Goal: Use online tool/utility: Utilize a website feature to perform a specific function

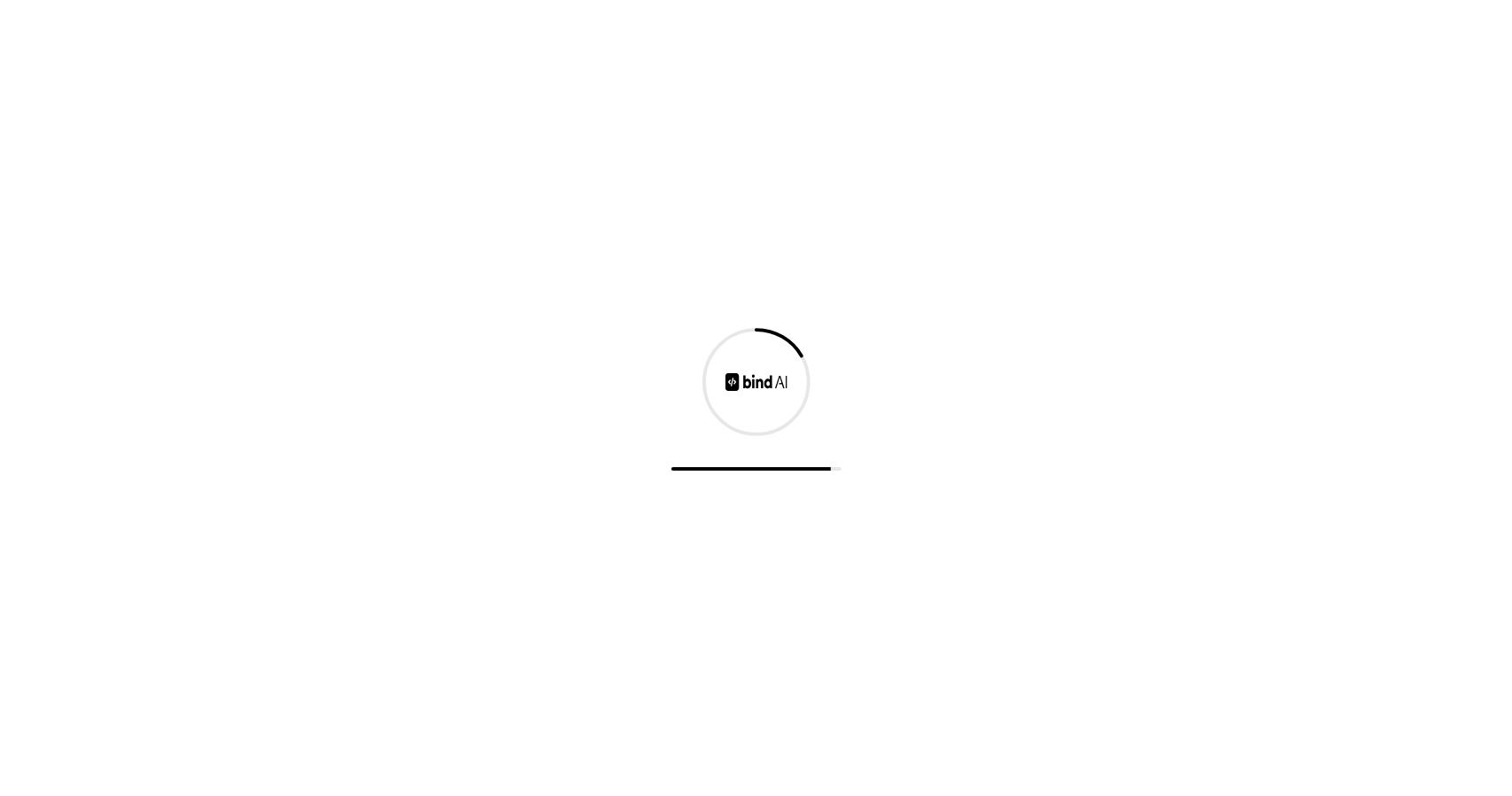
click at [727, 285] on div at bounding box center [756, 398] width 1512 height 796
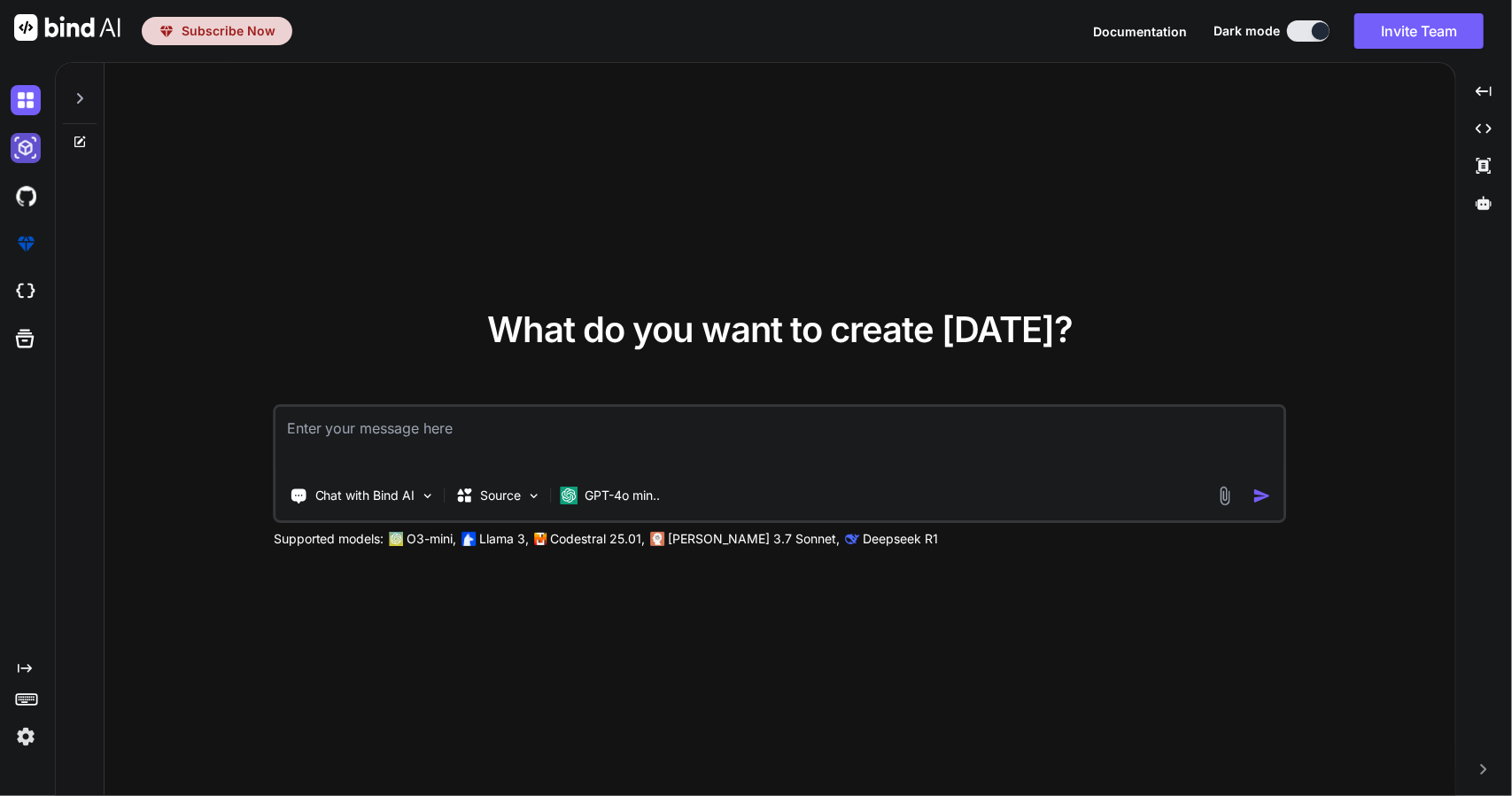
click at [27, 152] on img at bounding box center [25, 148] width 30 height 30
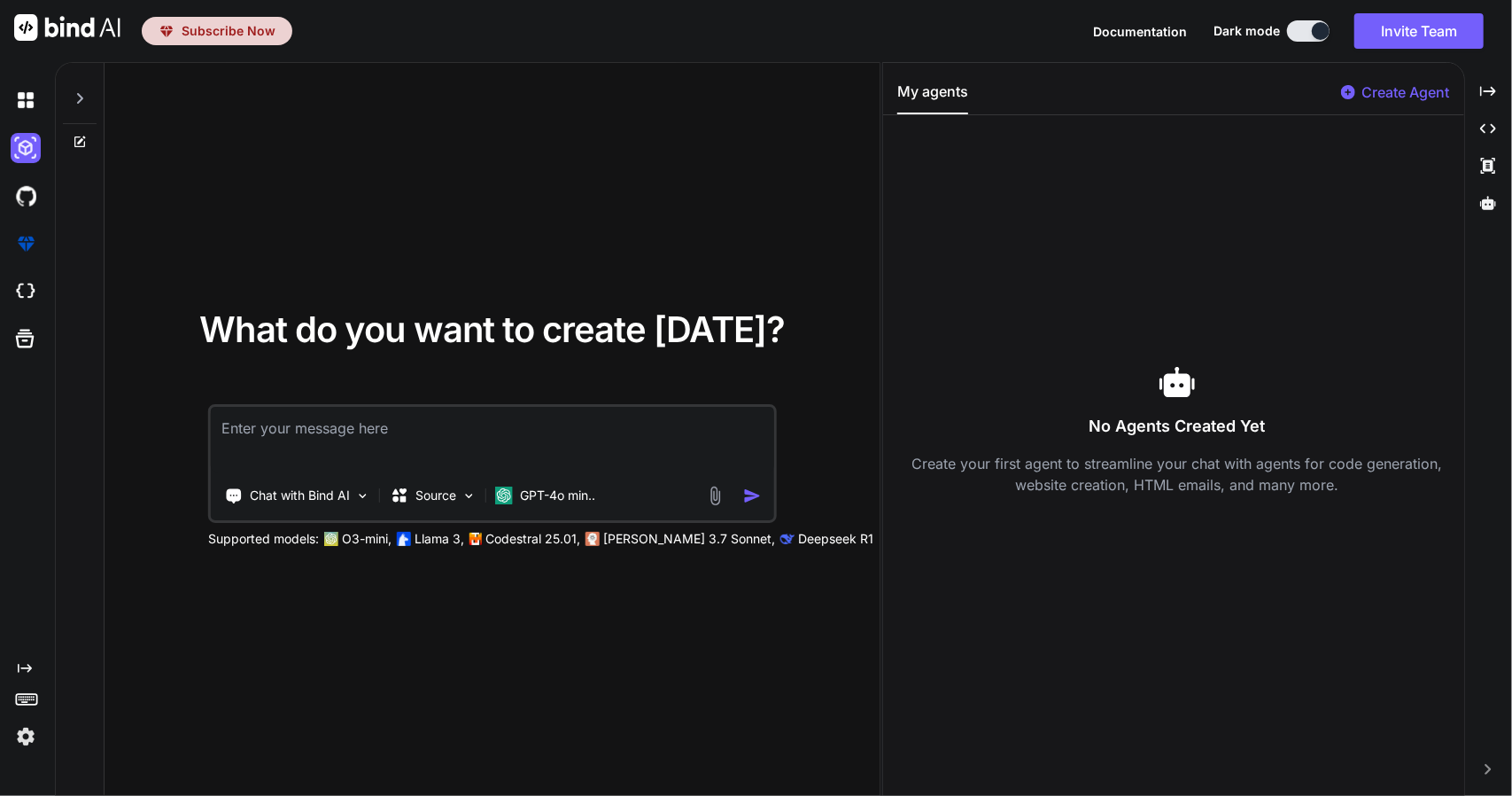
click at [73, 98] on icon at bounding box center [79, 98] width 14 height 14
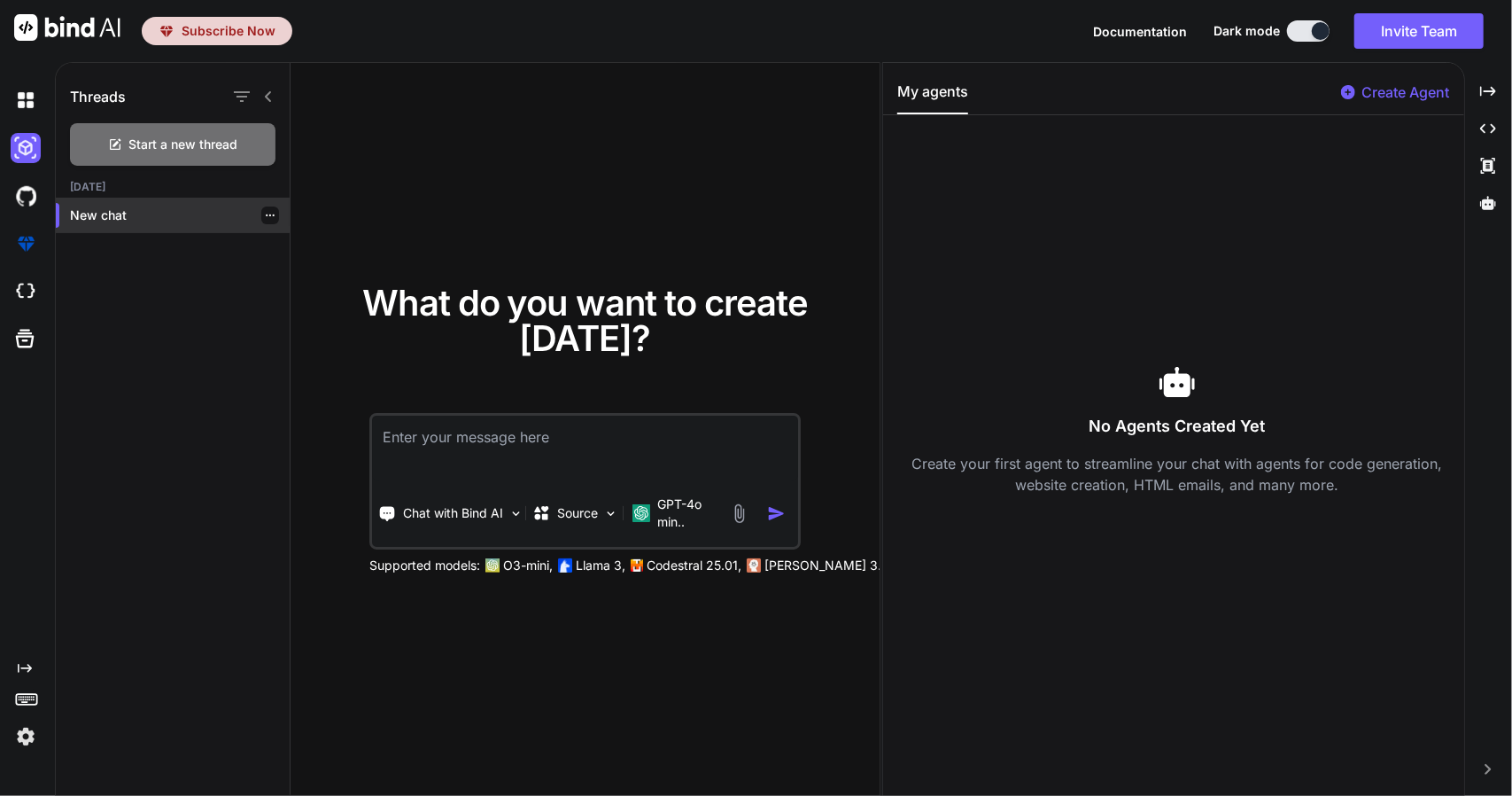
click at [98, 223] on p "New chat" at bounding box center [179, 216] width 219 height 18
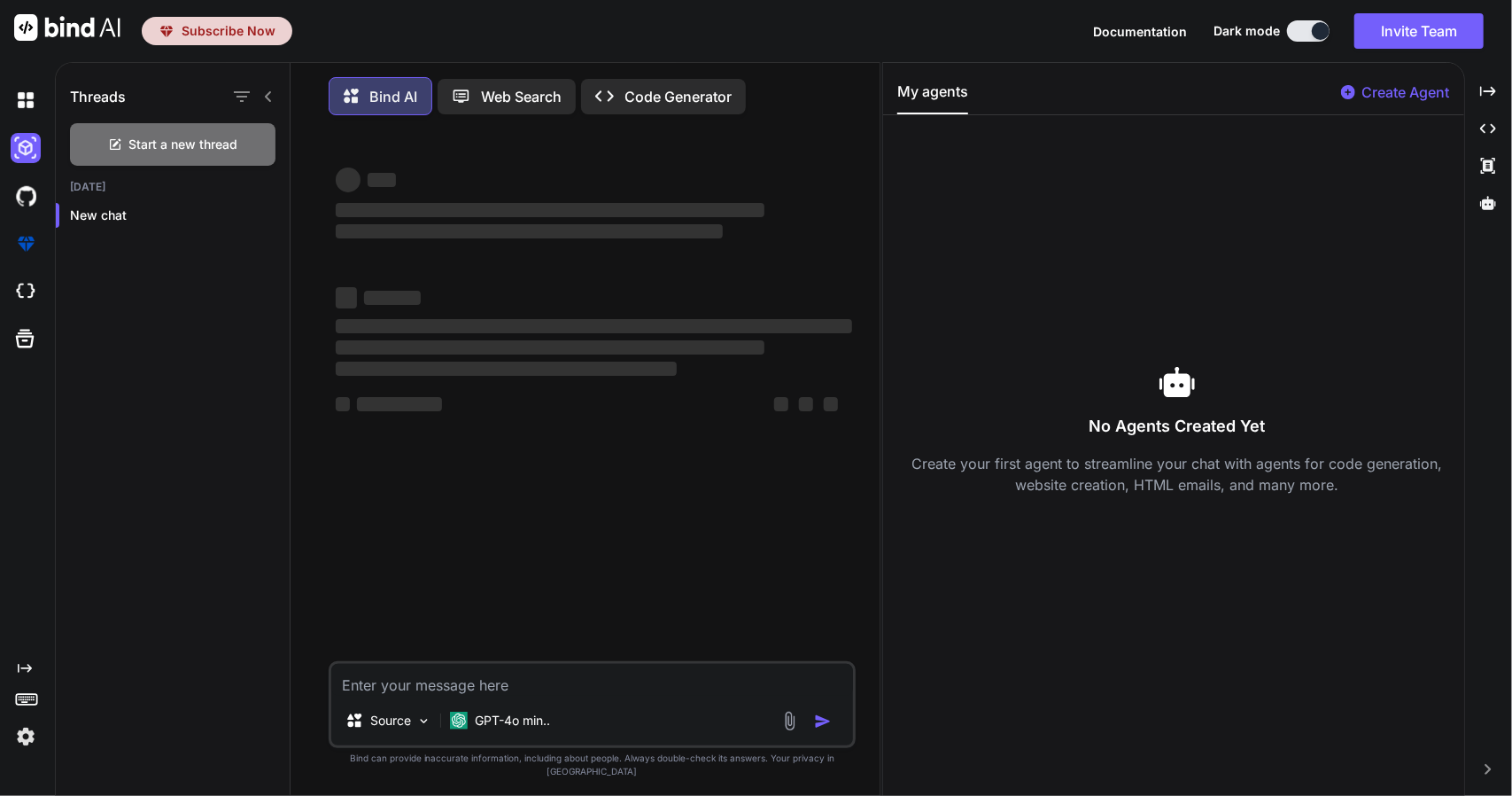
type textarea "x"
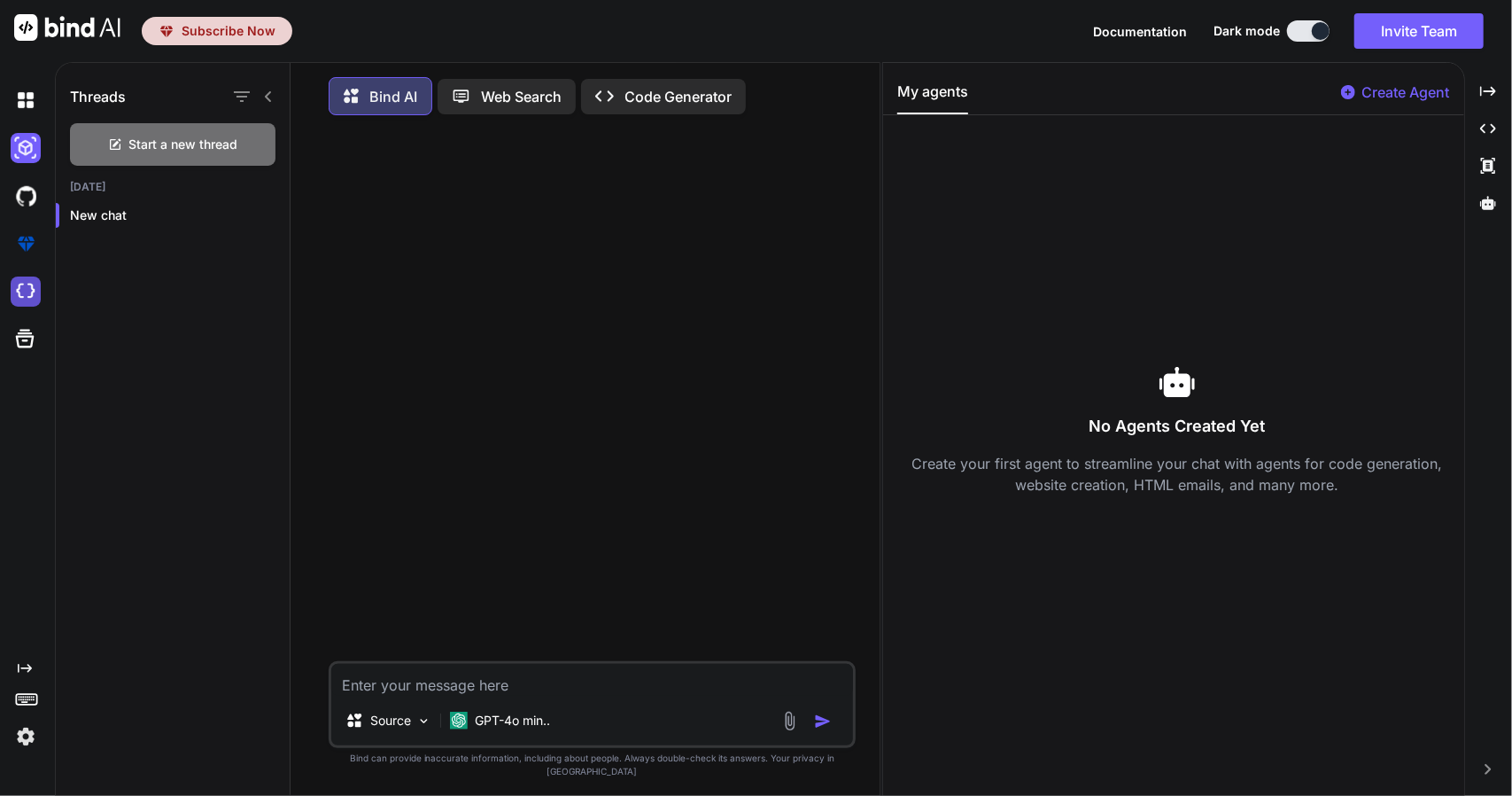
click at [24, 280] on img at bounding box center [25, 291] width 30 height 30
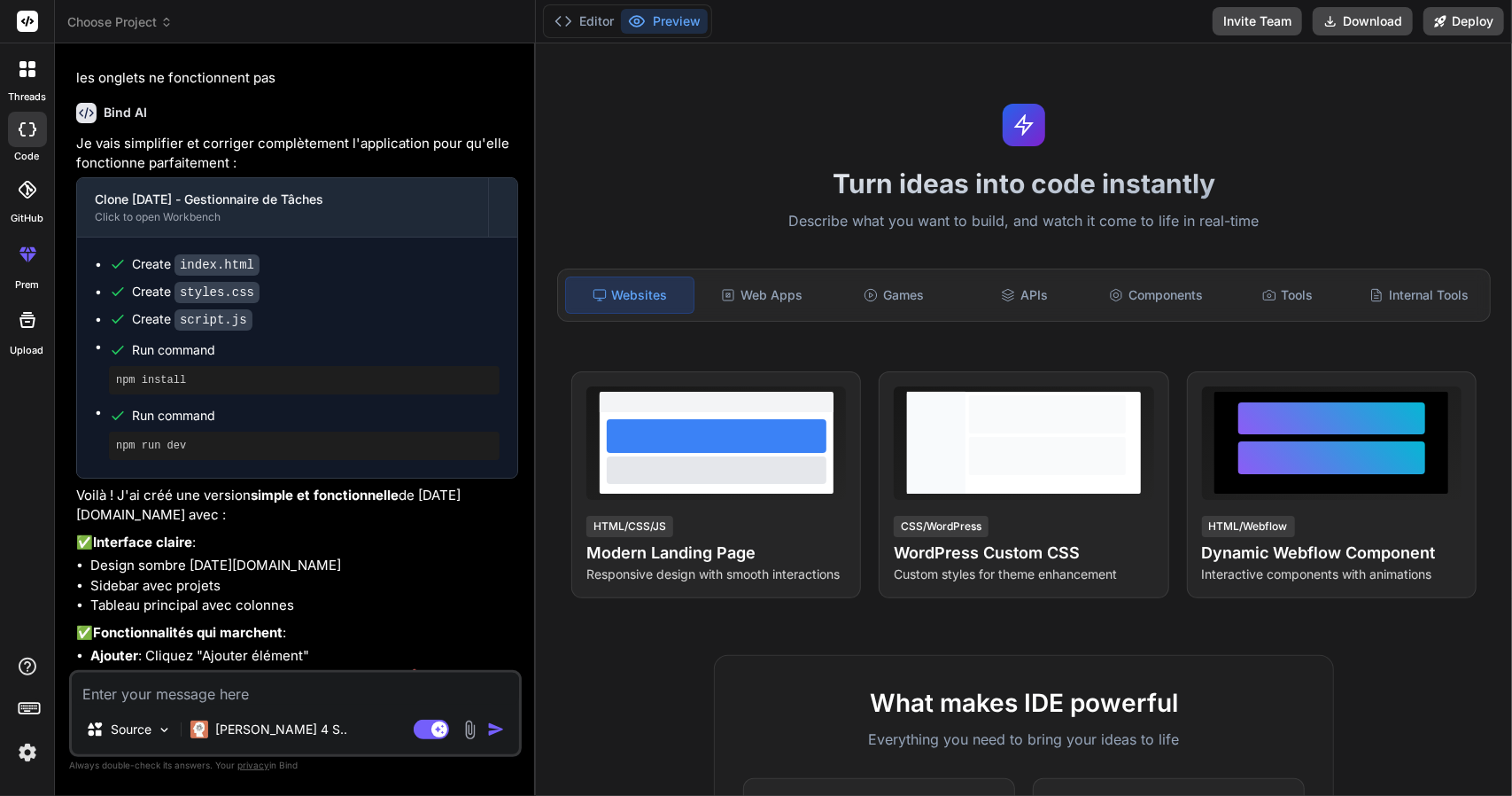
click at [152, 29] on span "Choose Project" at bounding box center [121, 23] width 106 height 18
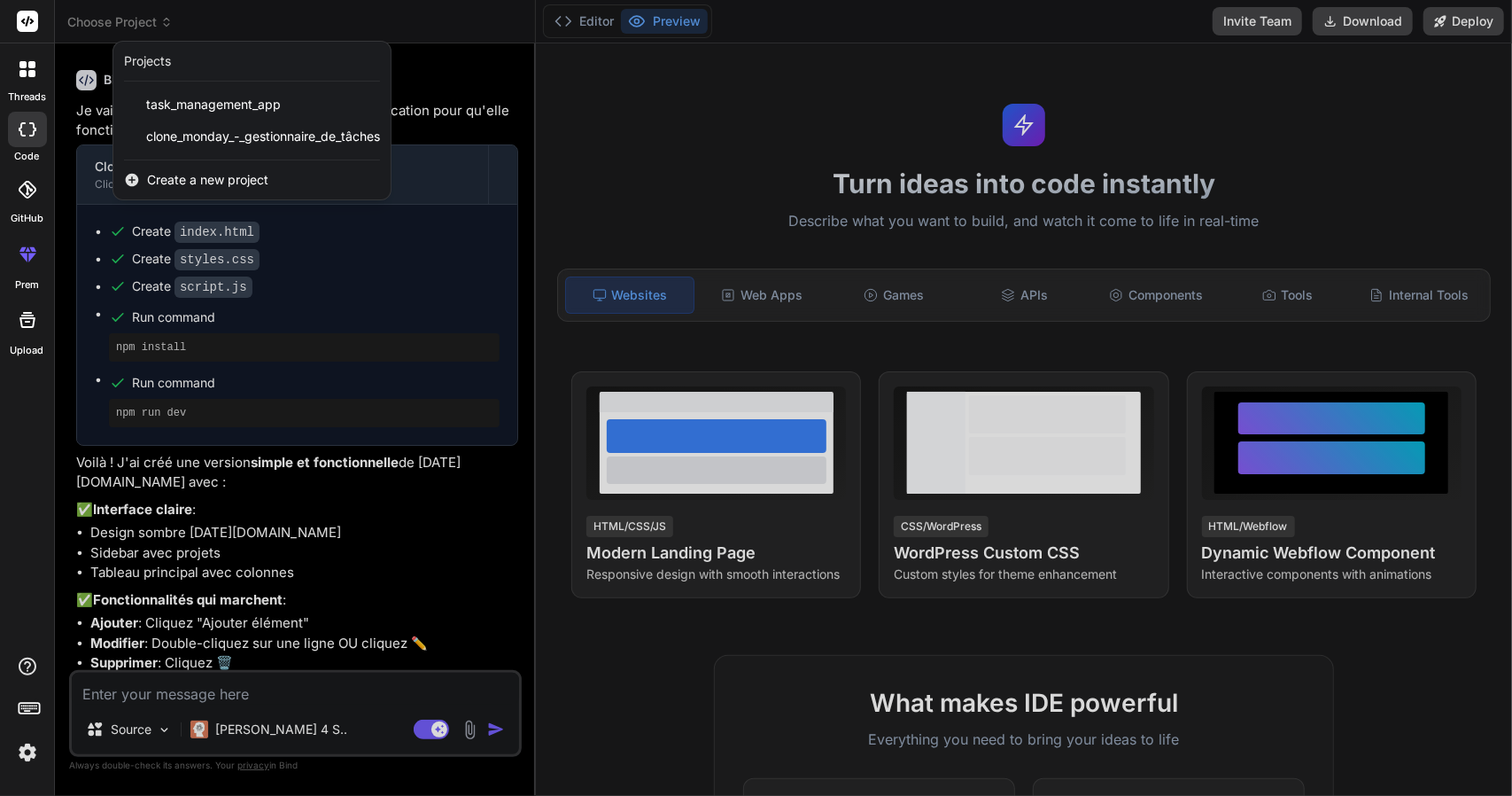
scroll to position [2683, 0]
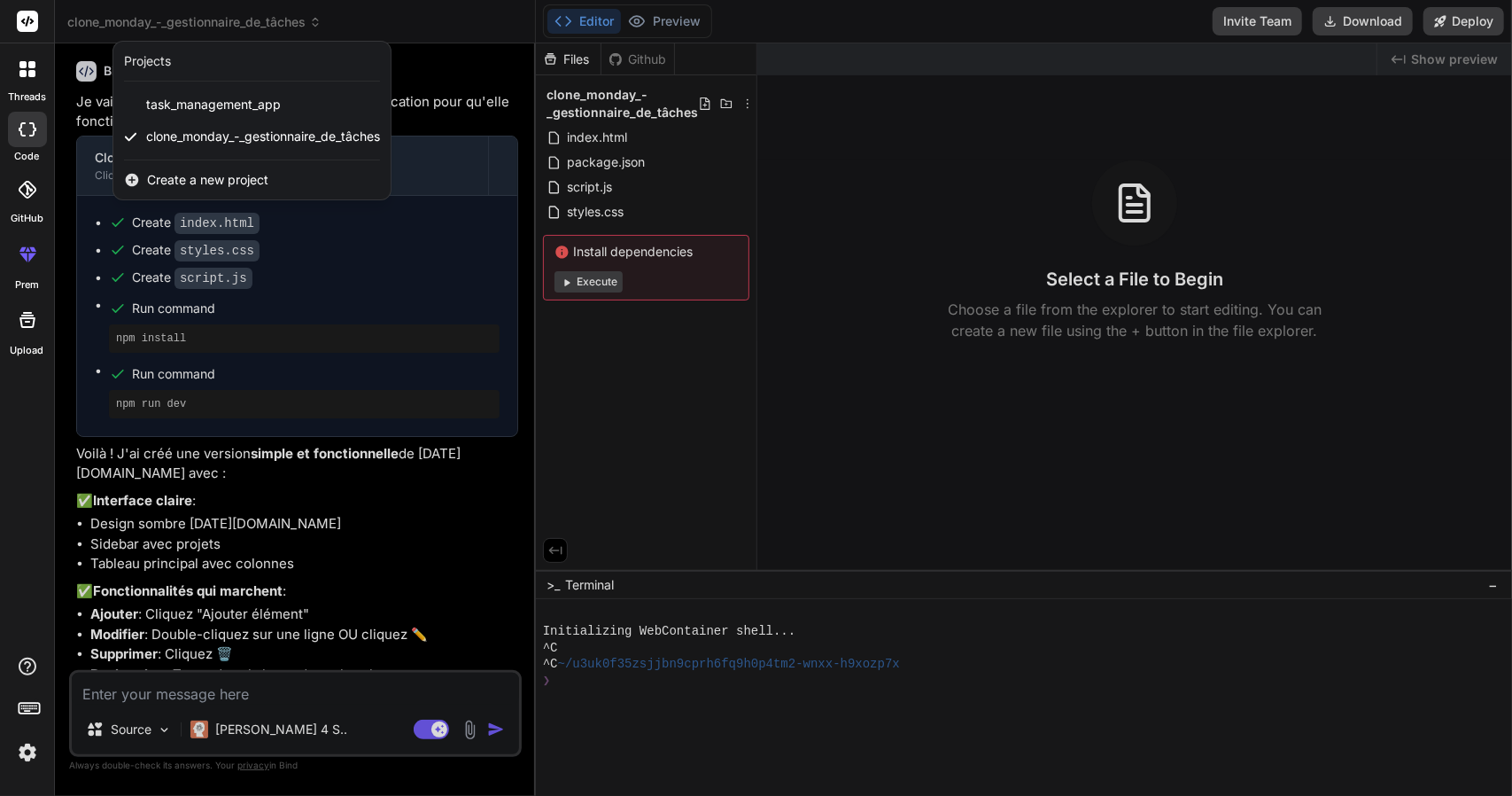
click at [671, 18] on div at bounding box center [756, 398] width 1512 height 796
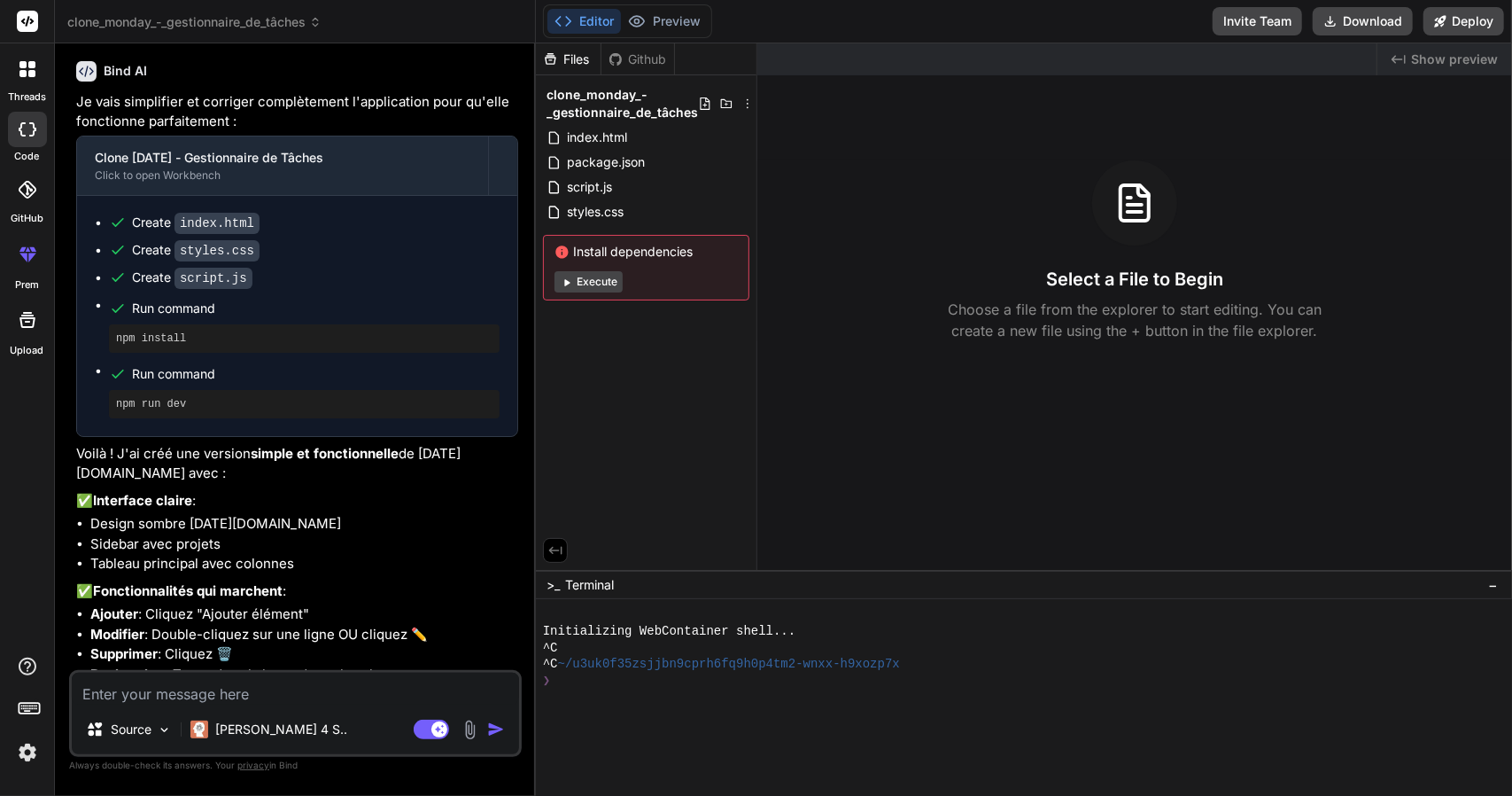
click at [577, 28] on button "Editor" at bounding box center [583, 21] width 73 height 25
click at [584, 288] on button "Execute" at bounding box center [589, 282] width 69 height 22
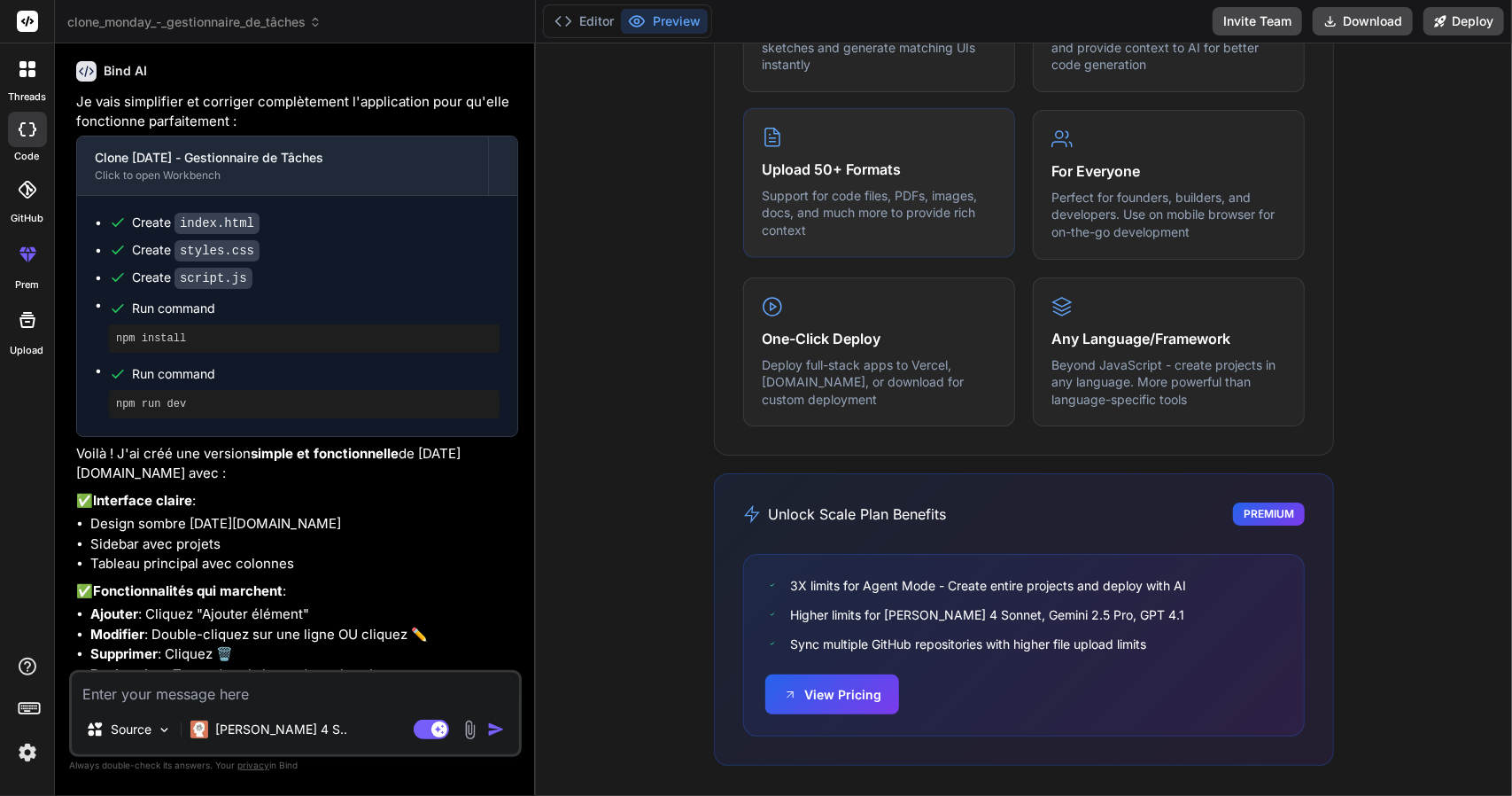
scroll to position [0, 0]
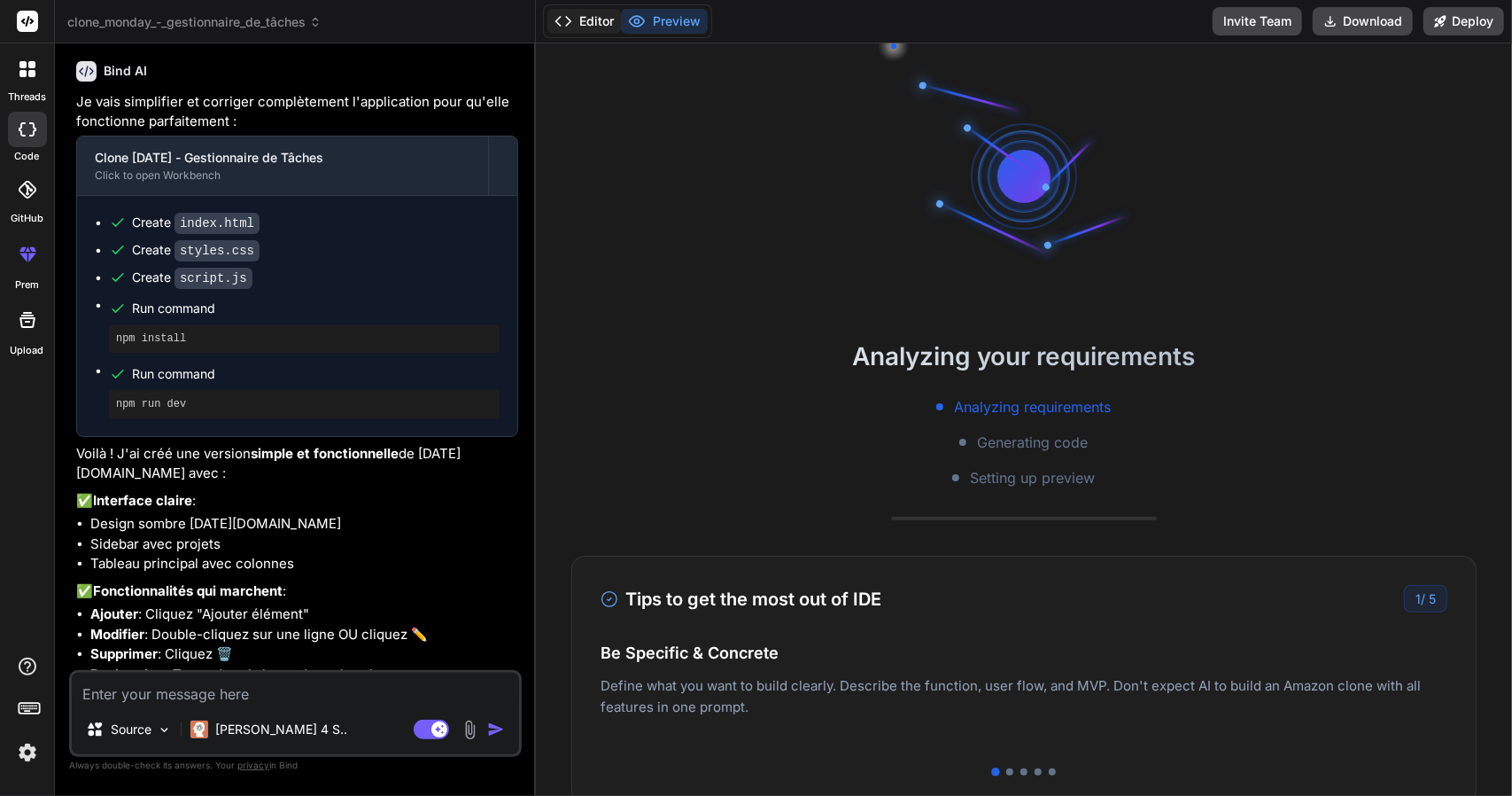
click at [585, 23] on button "Editor" at bounding box center [583, 21] width 73 height 25
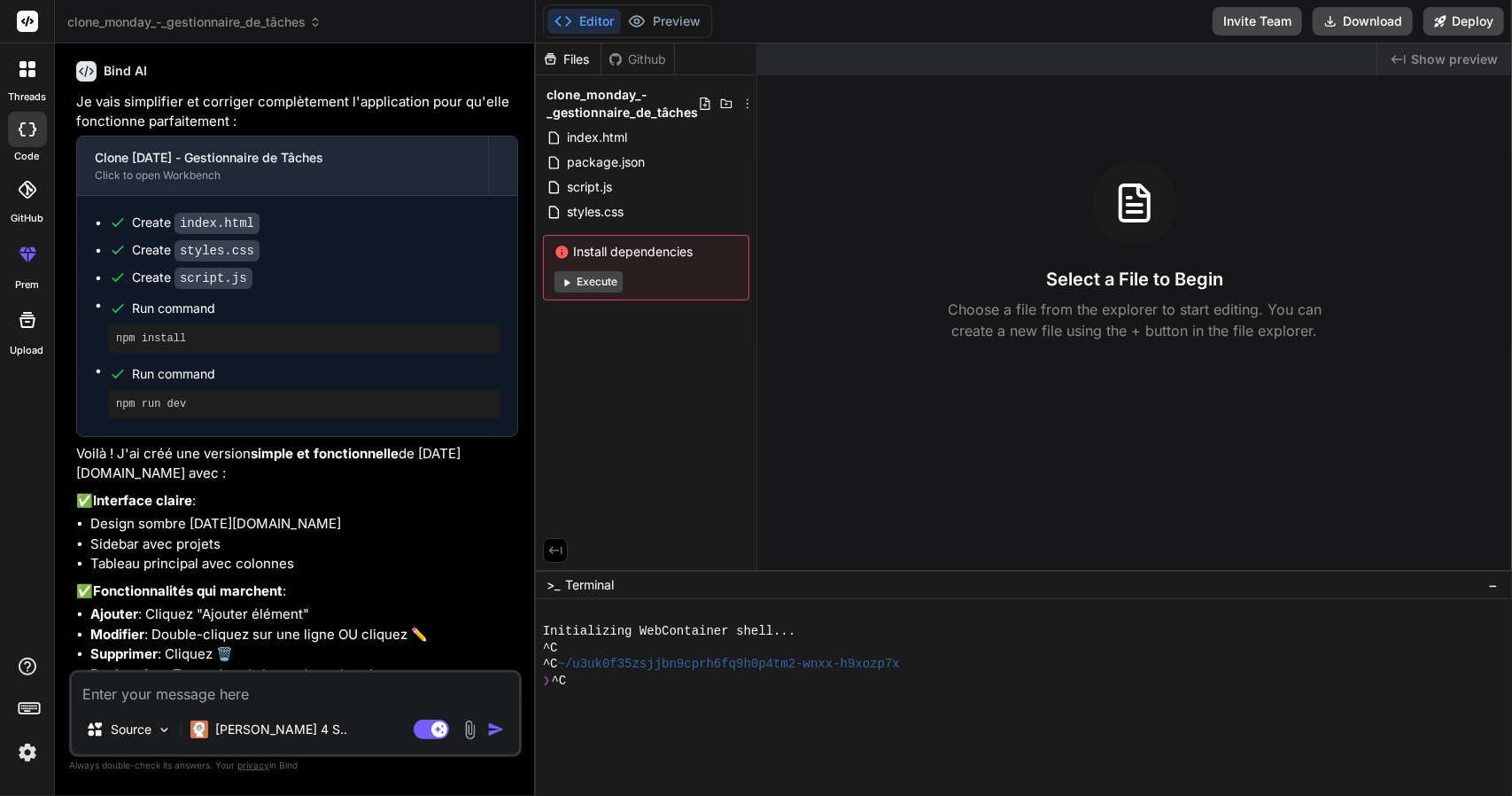
click at [604, 274] on button "Execute" at bounding box center [589, 282] width 69 height 22
type textarea "x"
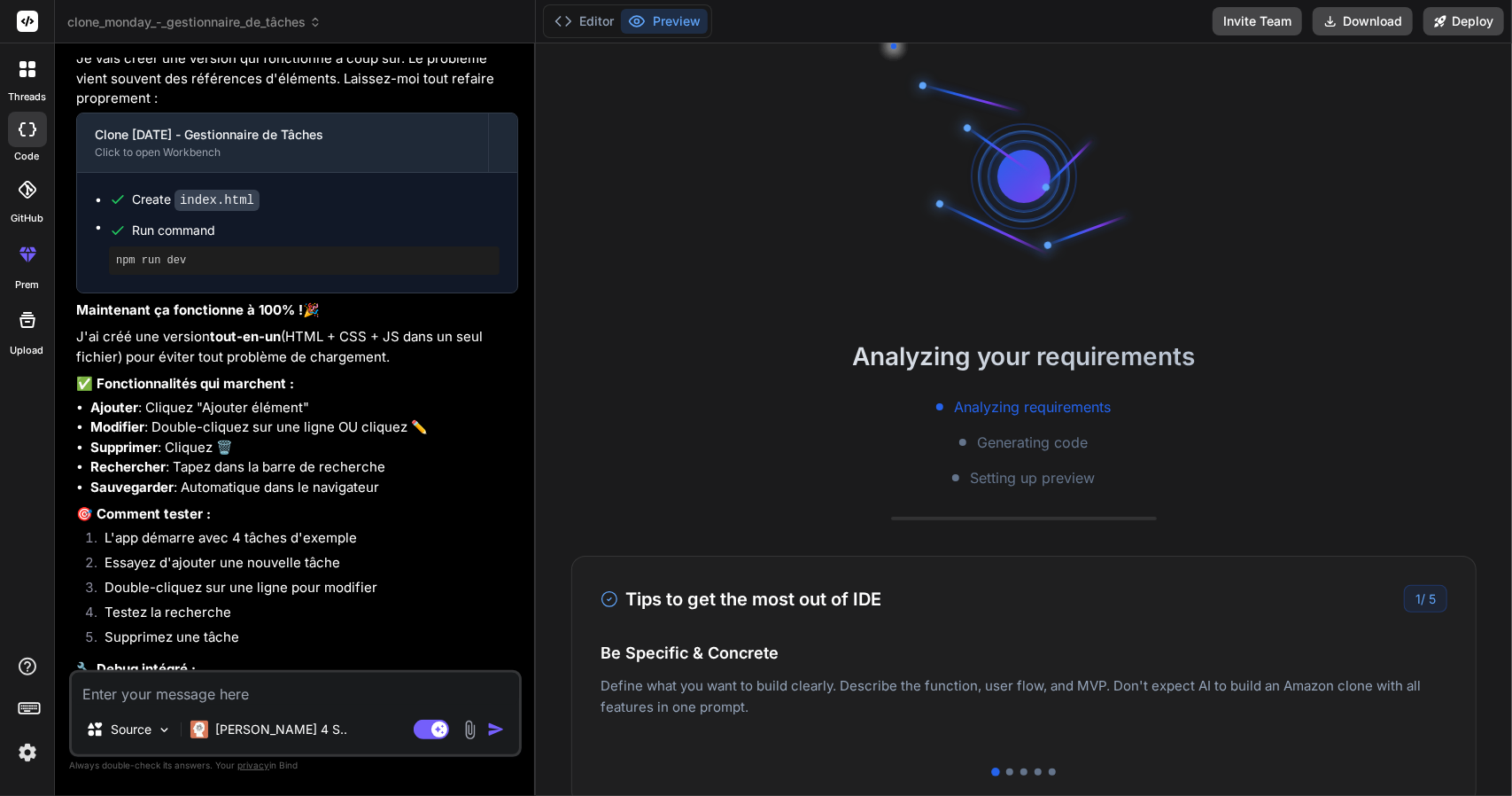
scroll to position [3785, 0]
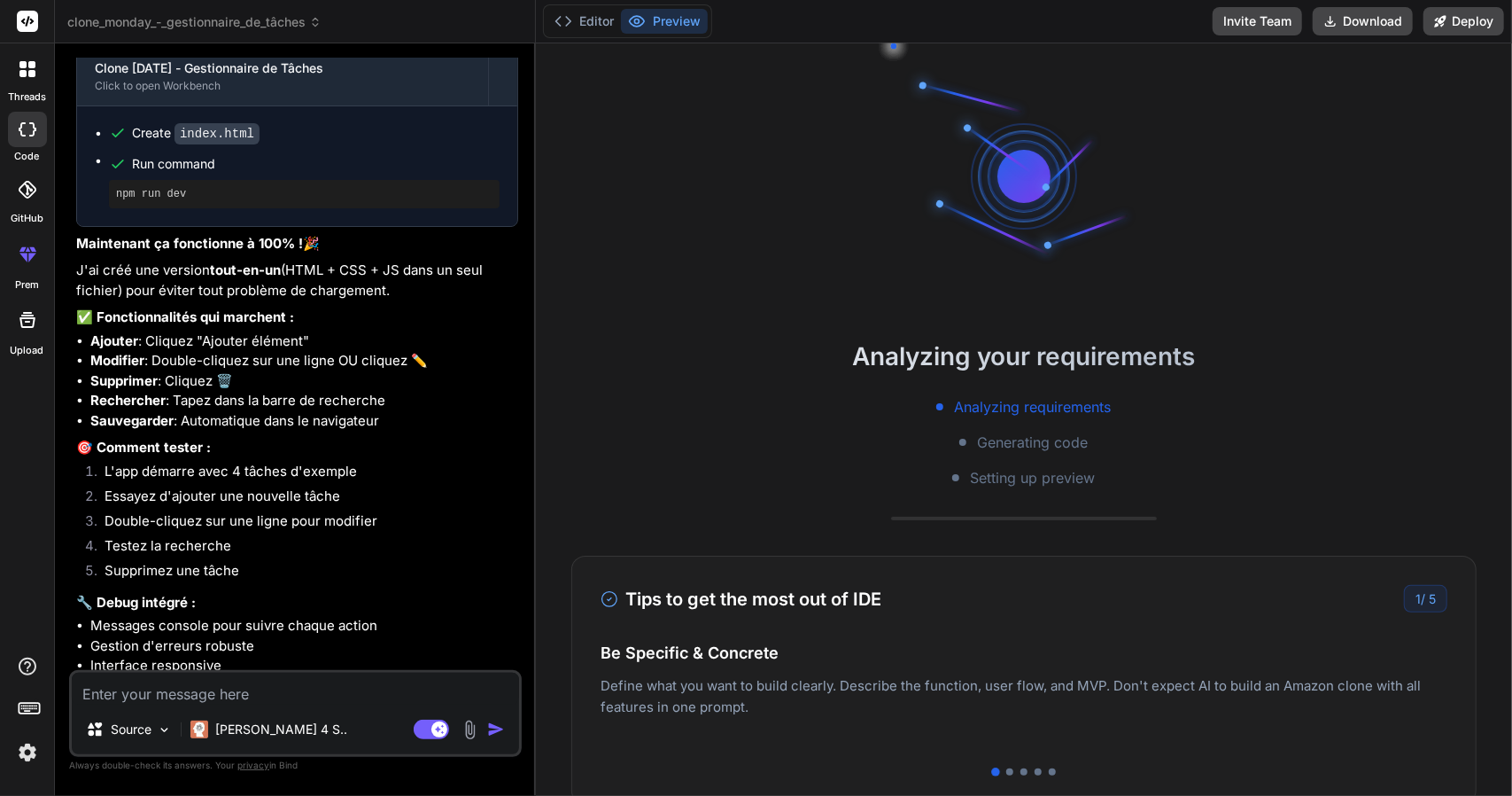
click at [593, 33] on div "Editor Preview" at bounding box center [627, 22] width 170 height 33
